Goal: Navigation & Orientation: Go to known website

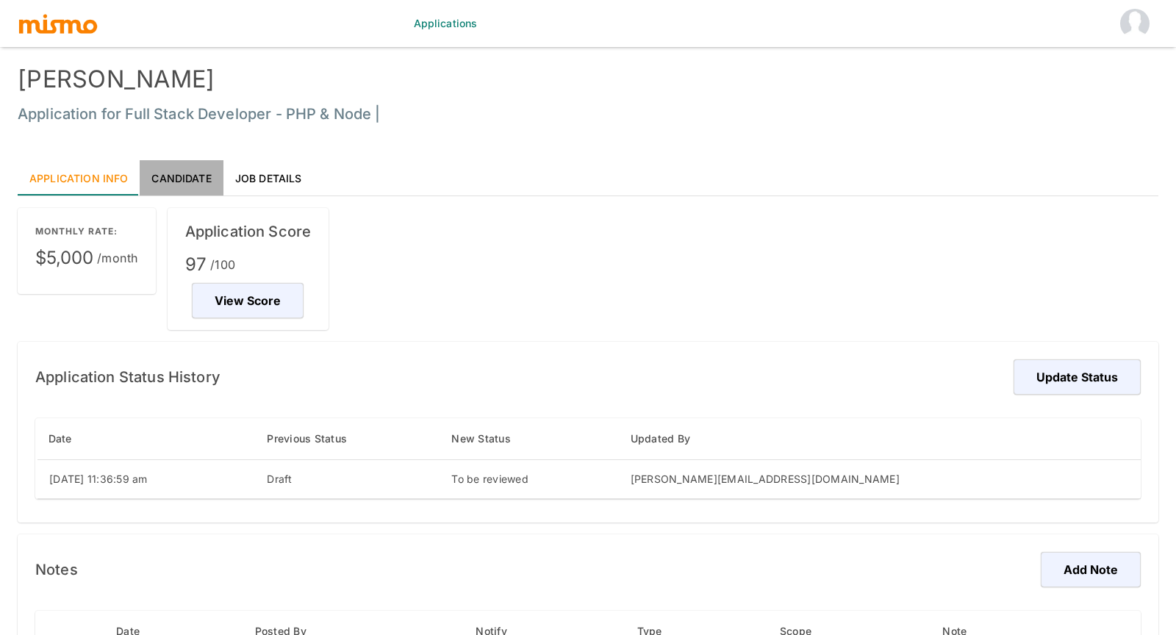
click at [199, 173] on link "Candidate" at bounding box center [181, 177] width 83 height 35
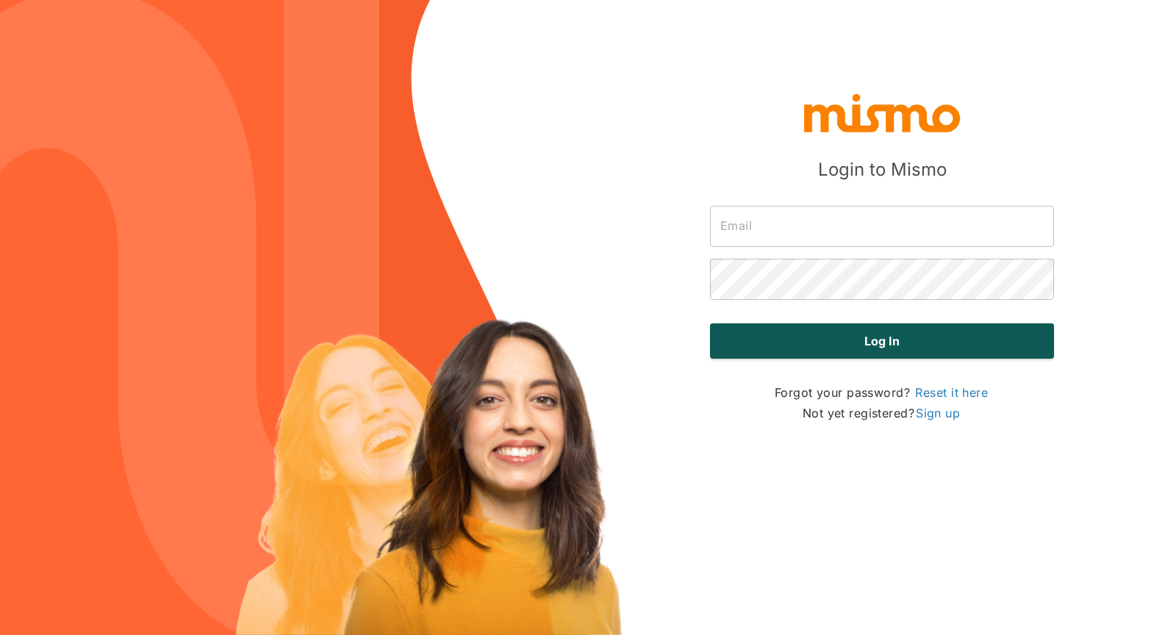
type input "carmen@mismo.team"
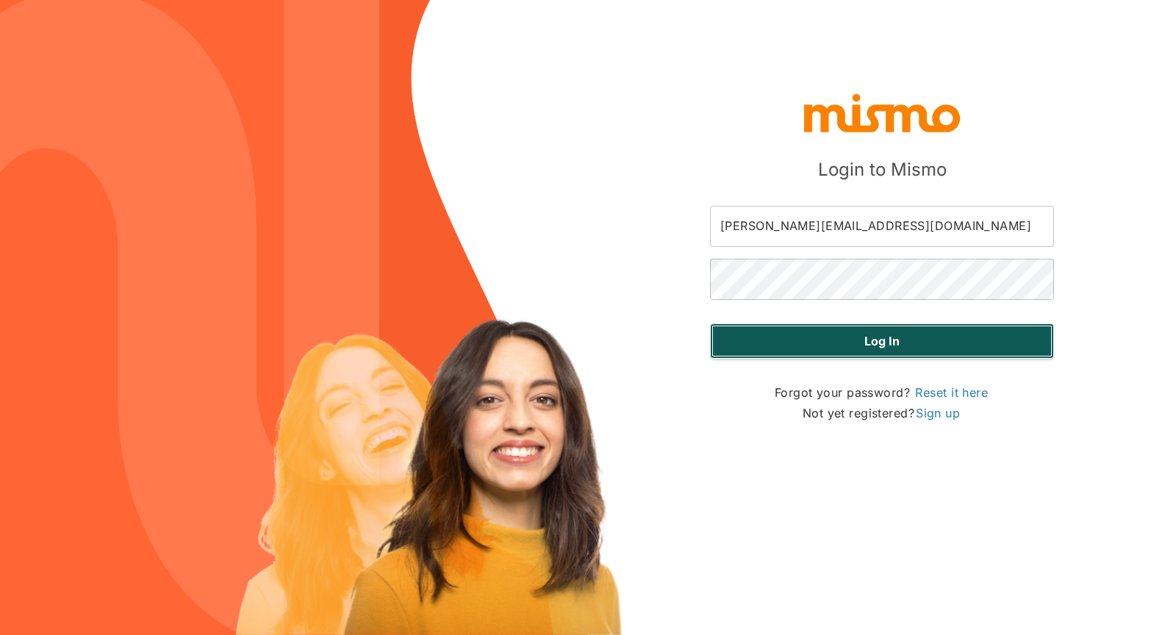
click at [864, 344] on button "Log in" at bounding box center [882, 340] width 344 height 35
